Goal: Information Seeking & Learning: Learn about a topic

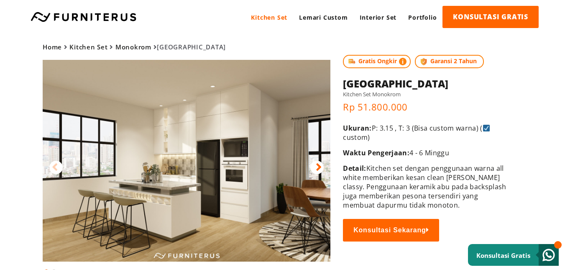
click at [321, 168] on icon at bounding box center [319, 167] width 6 height 12
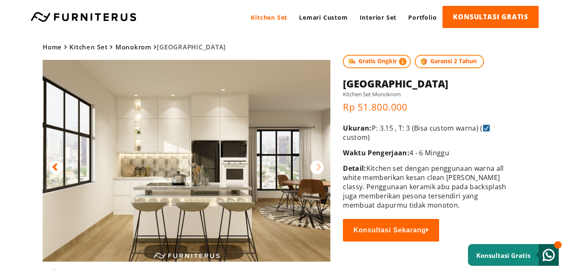
click at [60, 164] on div at bounding box center [55, 167] width 13 height 13
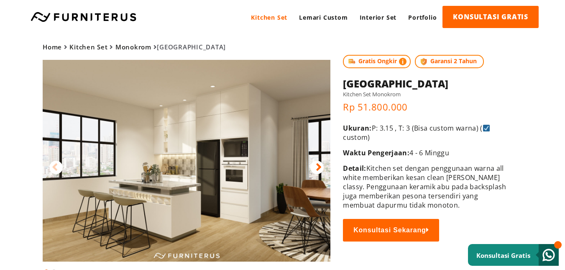
click at [319, 162] on icon at bounding box center [319, 167] width 6 height 12
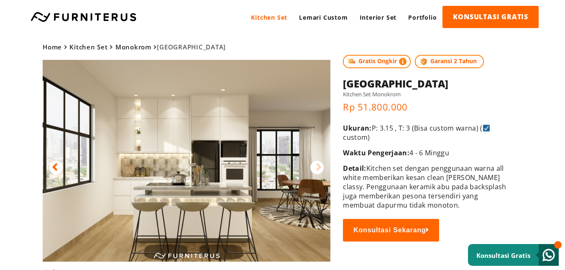
click at [52, 165] on icon at bounding box center [55, 167] width 6 height 12
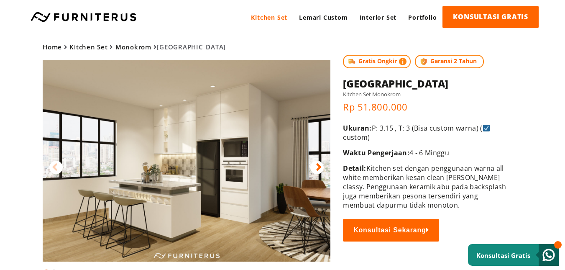
click at [240, 211] on img at bounding box center [187, 161] width 288 height 202
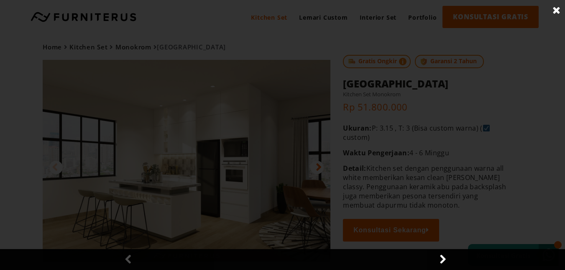
click at [238, 207] on img at bounding box center [285, 135] width 385 height 270
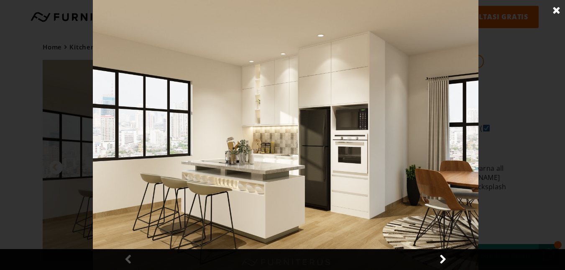
click at [361, 185] on img at bounding box center [285, 135] width 385 height 270
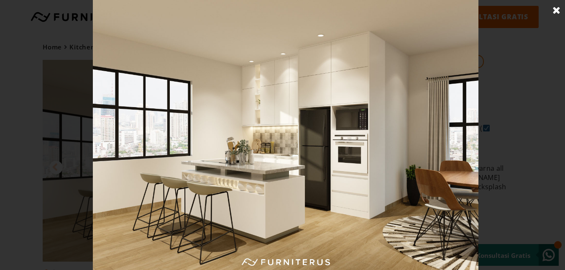
click at [555, 8] on link at bounding box center [556, 10] width 21 height 21
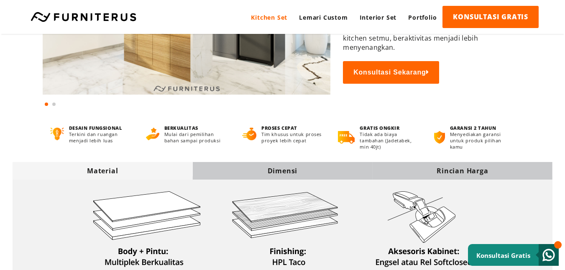
scroll to position [209, 0]
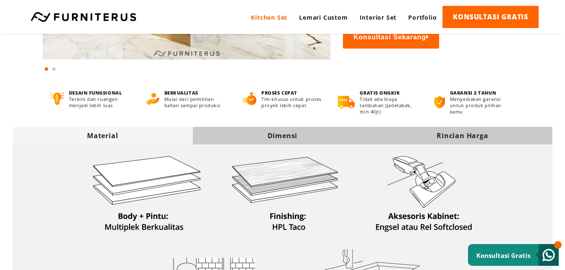
click at [291, 136] on div "Dimensi" at bounding box center [282, 135] width 180 height 9
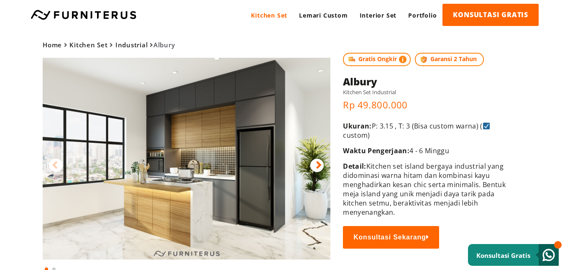
scroll to position [0, 0]
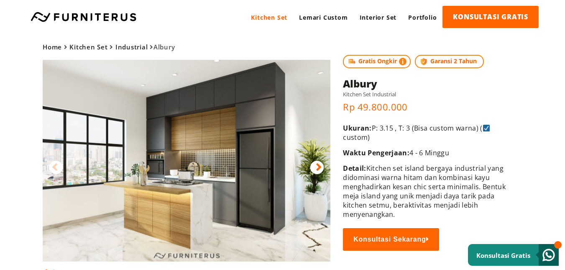
drag, startPoint x: 313, startPoint y: 167, endPoint x: 318, endPoint y: 166, distance: 4.9
click at [317, 166] on div at bounding box center [316, 167] width 13 height 13
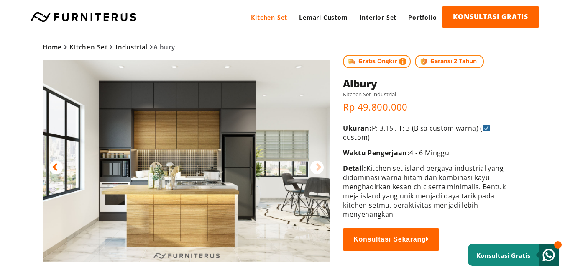
click at [54, 170] on icon at bounding box center [55, 167] width 6 height 12
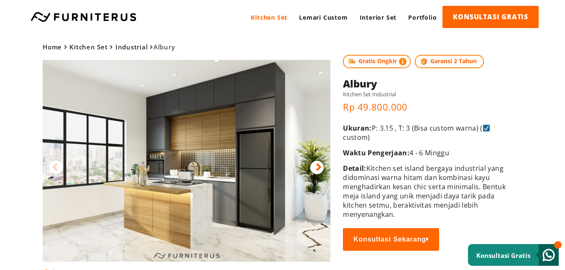
click at [322, 165] on div at bounding box center [316, 167] width 13 height 13
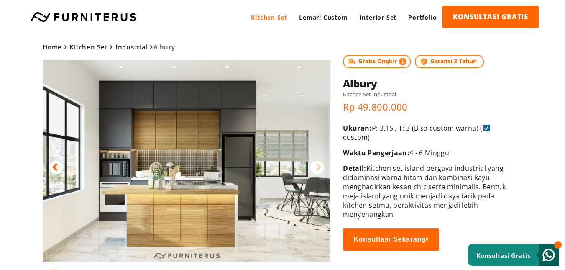
click at [58, 170] on div at bounding box center [55, 167] width 13 height 13
